Goal: Task Accomplishment & Management: Use online tool/utility

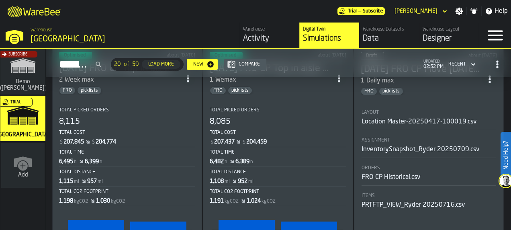
scroll to position [361, 0]
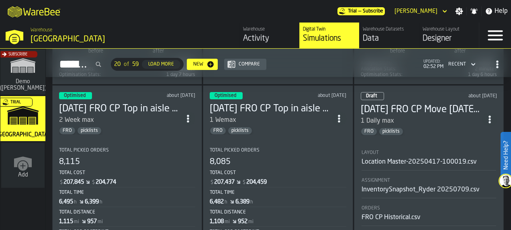
click at [151, 126] on div "FRO picklists" at bounding box center [120, 130] width 122 height 8
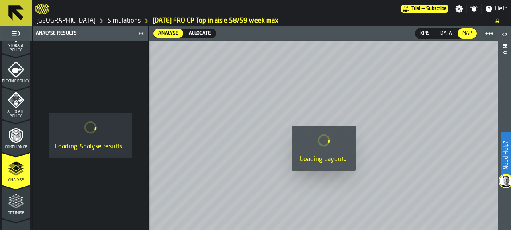
scroll to position [403, 0]
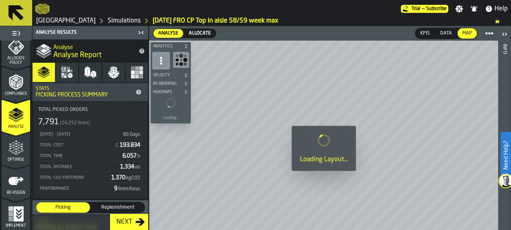
click at [23, 153] on div "Optimise" at bounding box center [16, 151] width 29 height 22
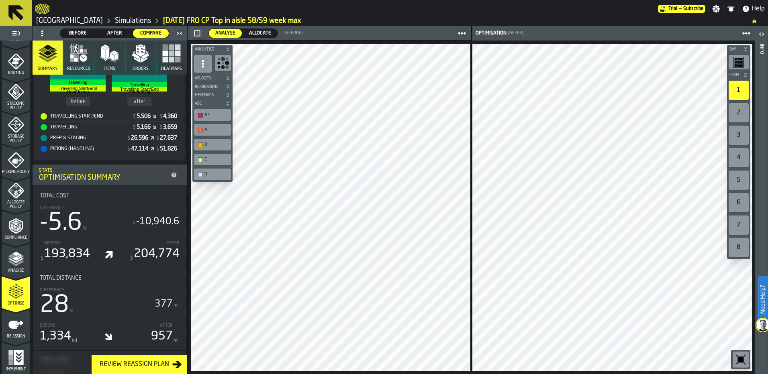
scroll to position [241, 0]
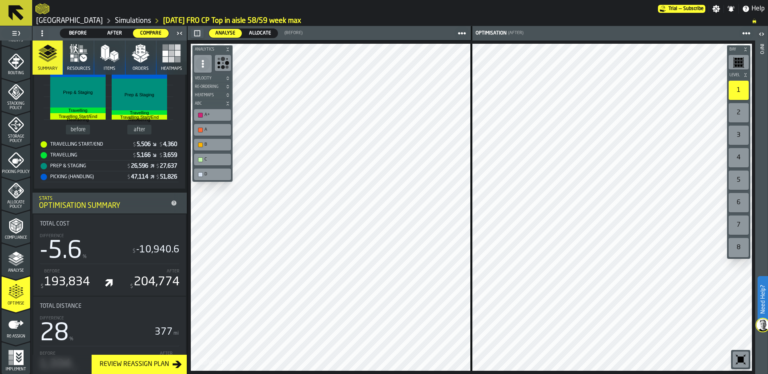
click at [115, 18] on link "Simulations" at bounding box center [133, 20] width 36 height 9
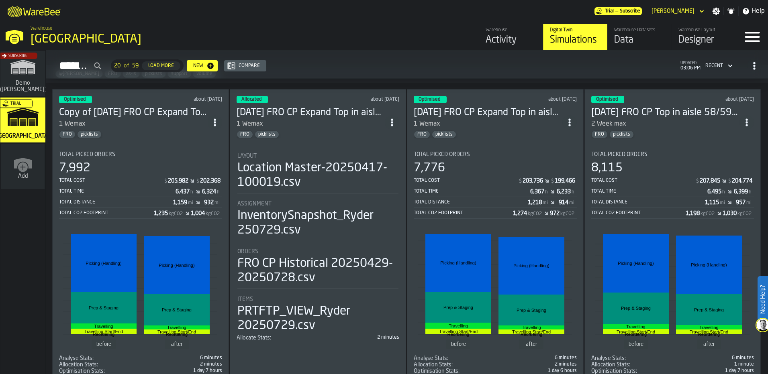
scroll to position [80, 0]
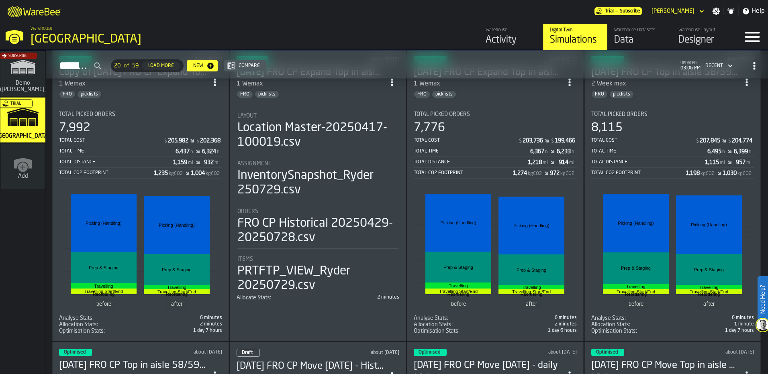
click at [493, 118] on div "Total Picked Orders 7,776 Total Cost $ 203,736 $ 199,466 Total Time 6,367 h 6,2…" at bounding box center [495, 144] width 163 height 67
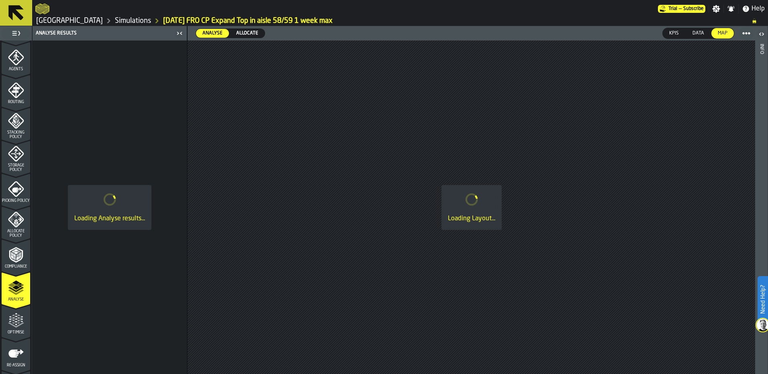
scroll to position [259, 0]
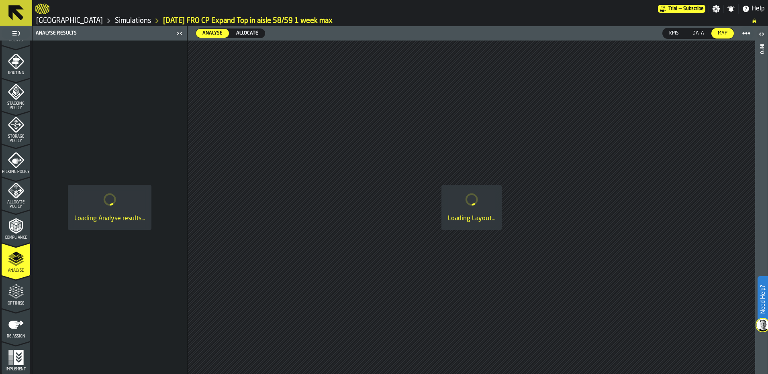
click at [21, 229] on span "Optimise" at bounding box center [16, 304] width 29 height 4
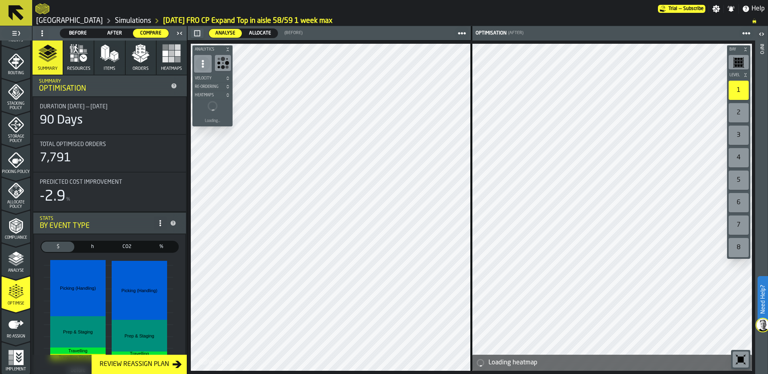
click at [115, 18] on link "Simulations" at bounding box center [133, 20] width 36 height 9
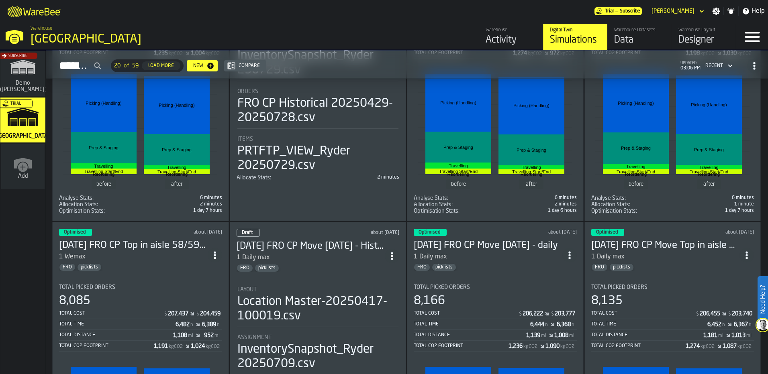
scroll to position [201, 0]
click at [189, 229] on div "Optimised about 1 month ago 7/29/25 FRO CP Top in aisle 58/59 1 week max 1 Wema…" at bounding box center [140, 368] width 177 height 292
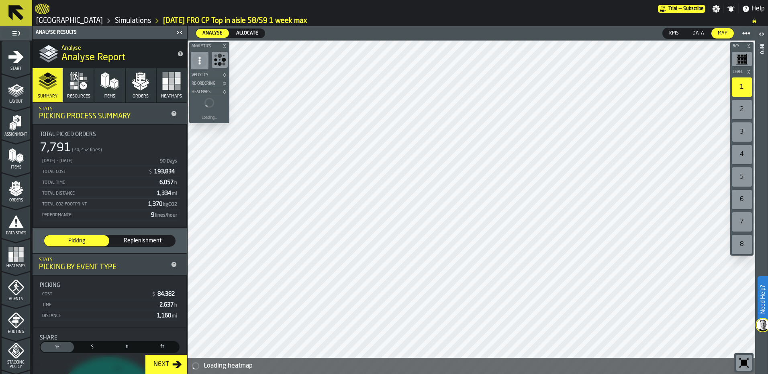
scroll to position [259, 0]
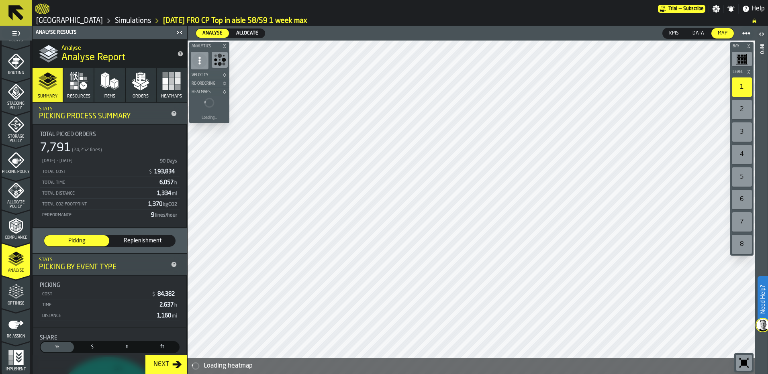
click at [21, 229] on icon "menu Optimise" at bounding box center [16, 309] width 29 height 8
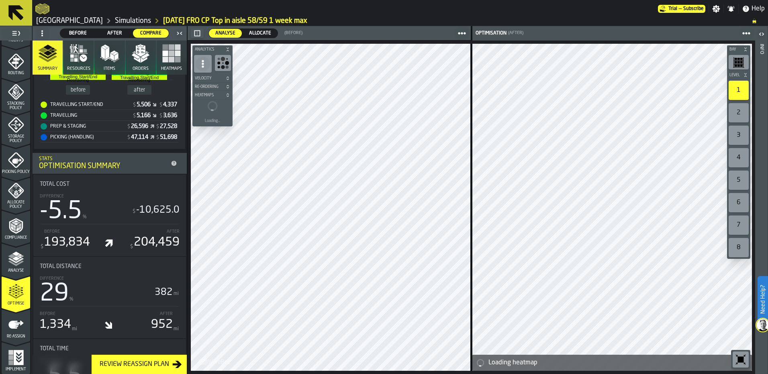
scroll to position [281, 0]
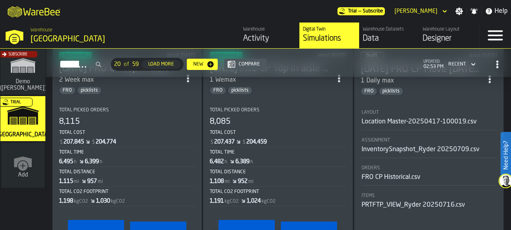
scroll to position [361, 0]
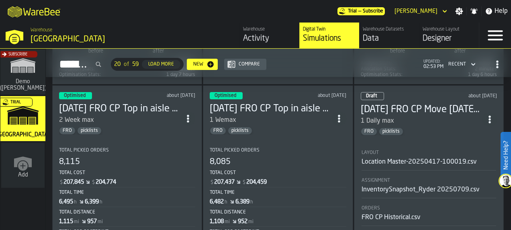
click at [304, 115] on div "1 Wemax" at bounding box center [271, 120] width 122 height 10
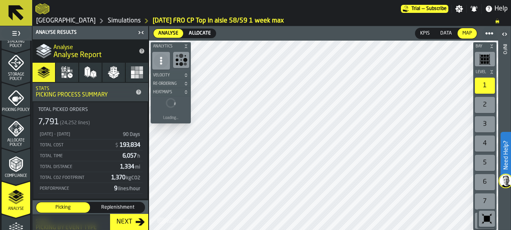
scroll to position [401, 0]
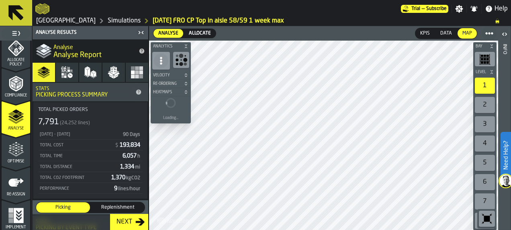
click at [19, 157] on icon "menu Optimise" at bounding box center [16, 149] width 16 height 16
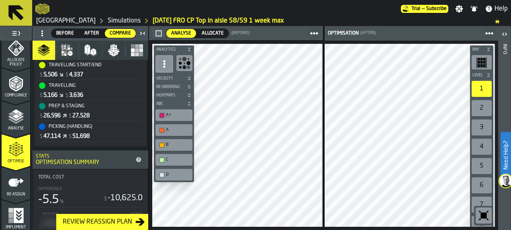
scroll to position [321, 0]
